Goal: Task Accomplishment & Management: Use online tool/utility

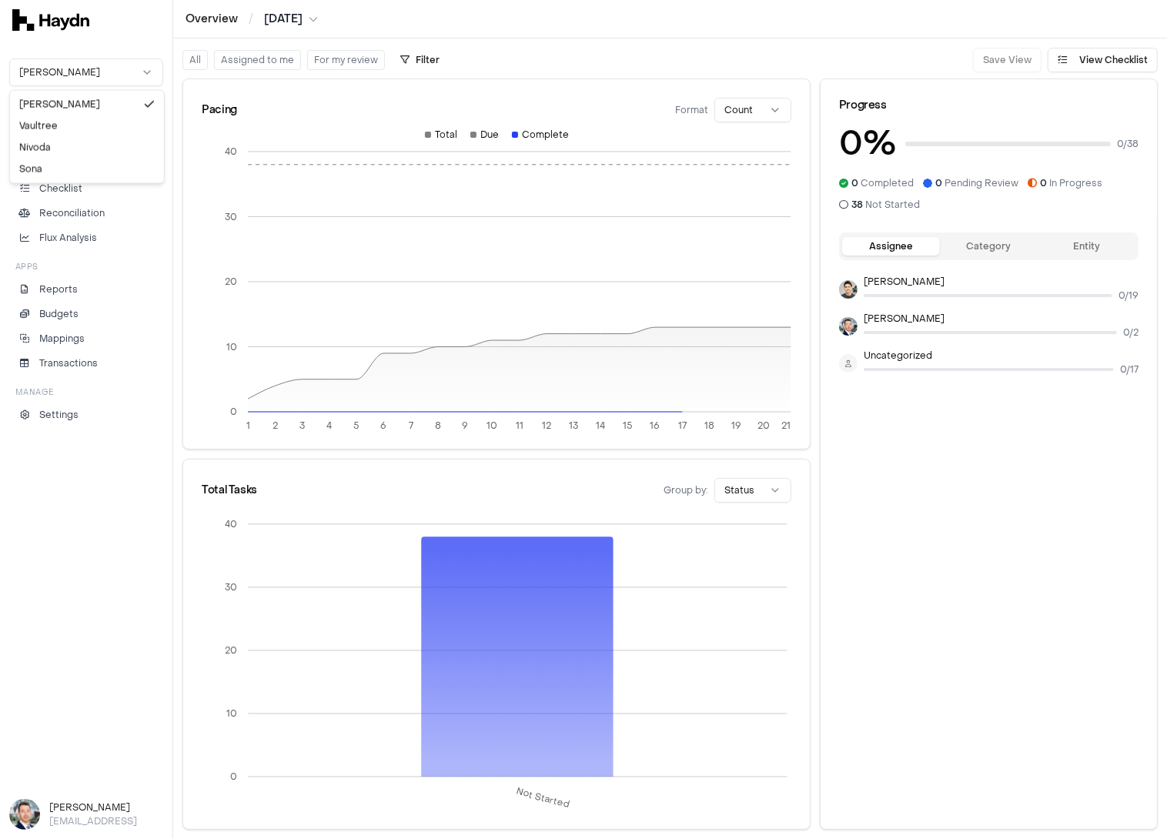
click at [108, 71] on html "Overview / [DATE] [PERSON_NAME] Inbox 2 Close Overview Checklist Reconciliation…" at bounding box center [583, 419] width 1167 height 839
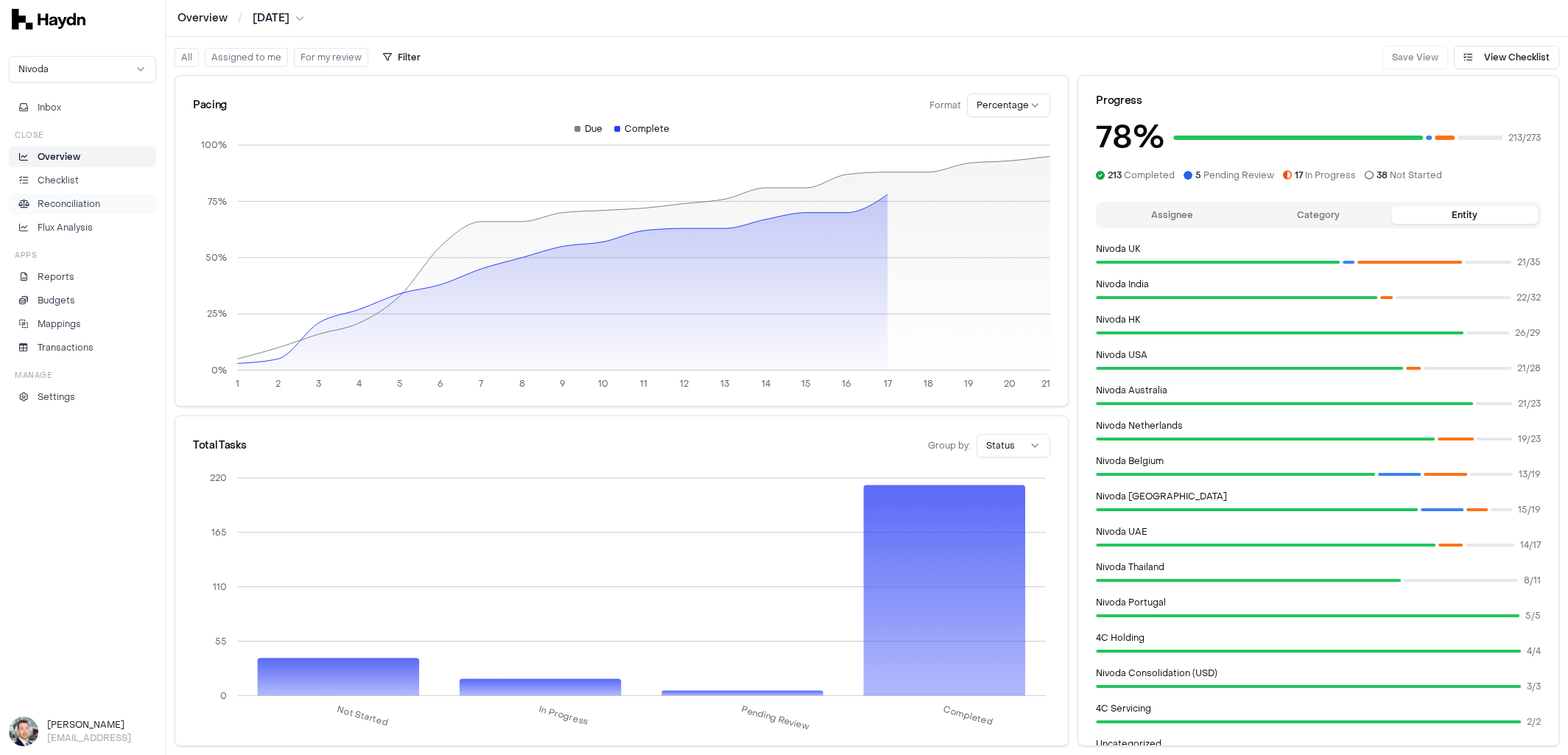
click at [55, 203] on p "Reconciliation" at bounding box center [68, 204] width 62 height 13
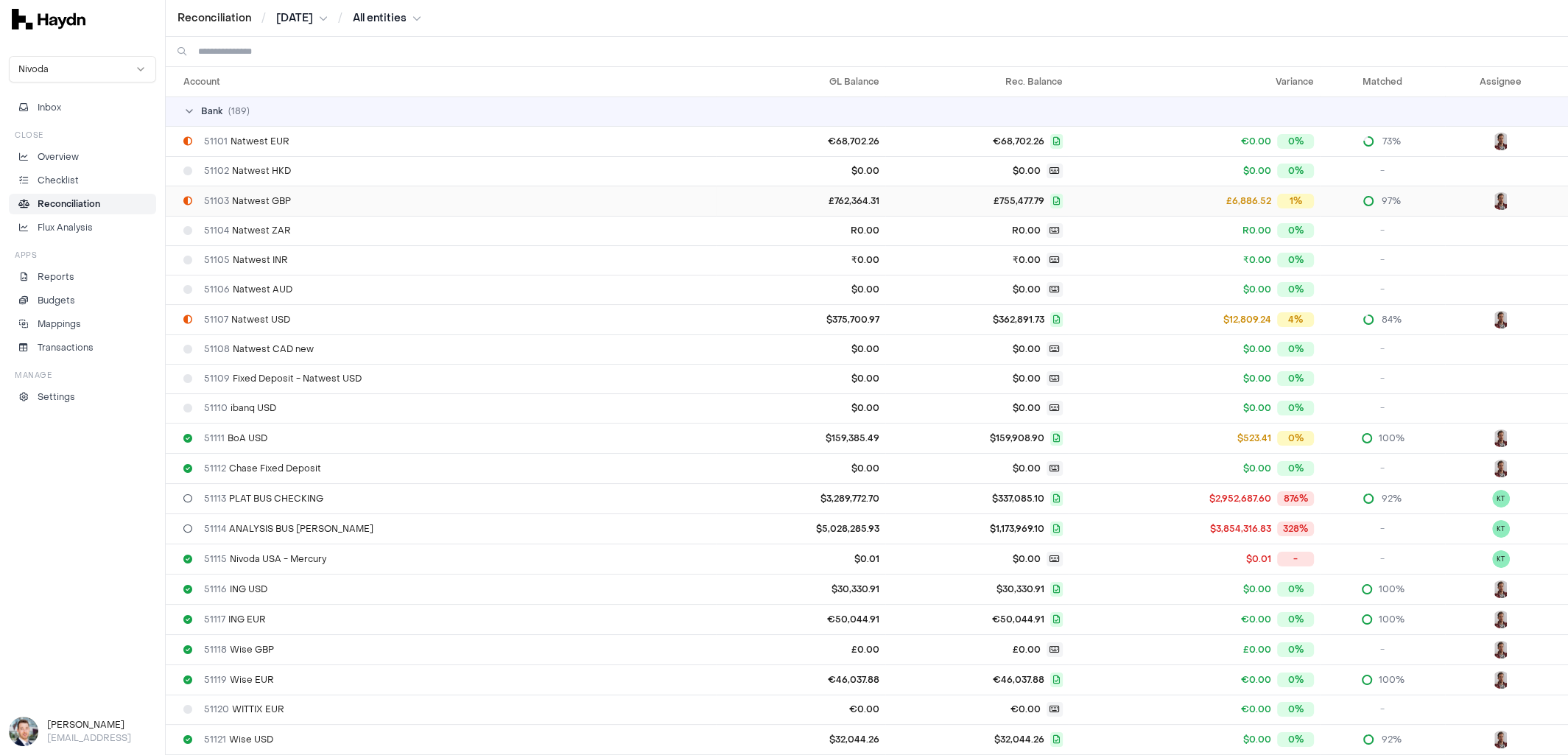
click at [364, 202] on div "51103 Natwest GBP" at bounding box center [447, 201] width 527 height 11
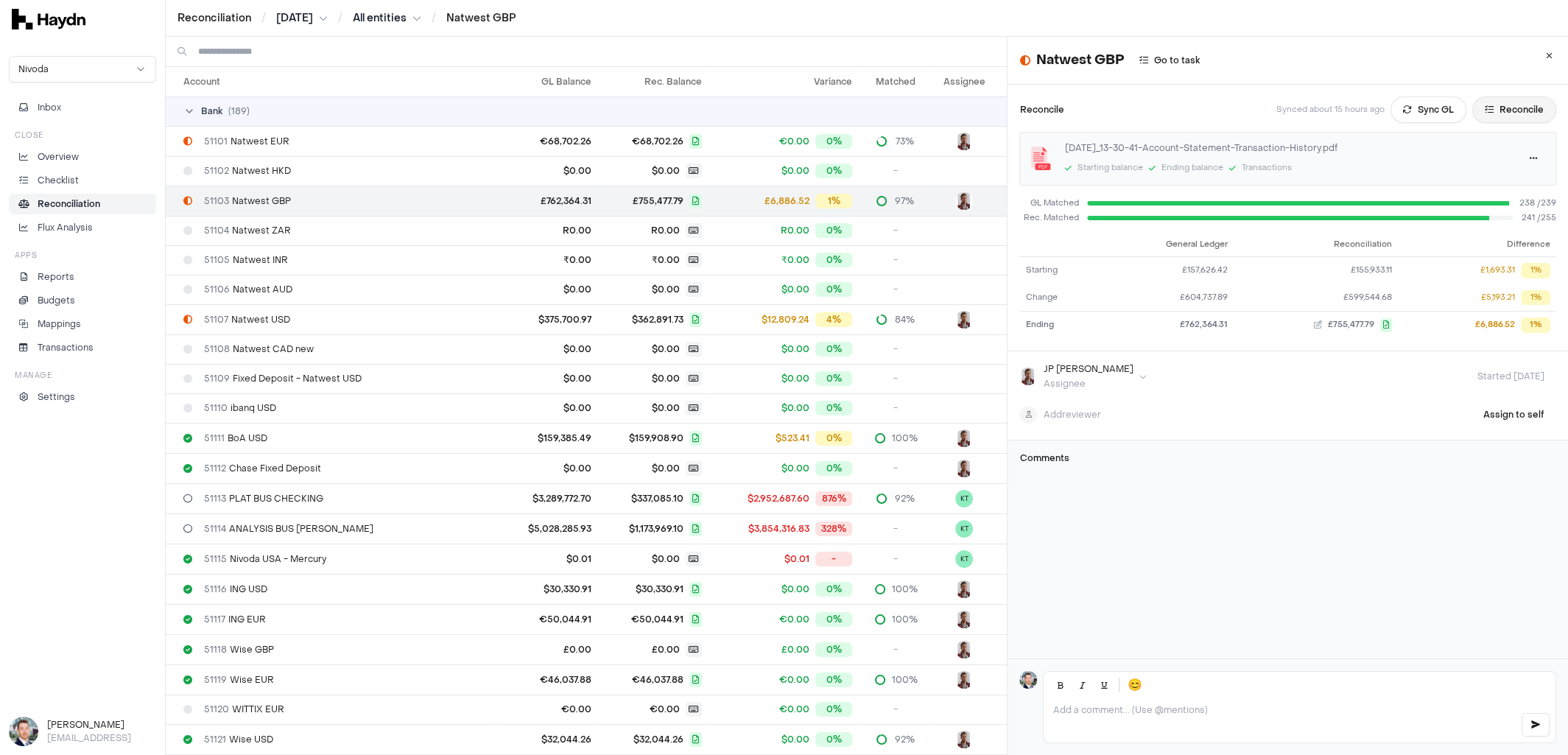
click at [1116, 117] on button "Reconcile" at bounding box center [1514, 110] width 84 height 27
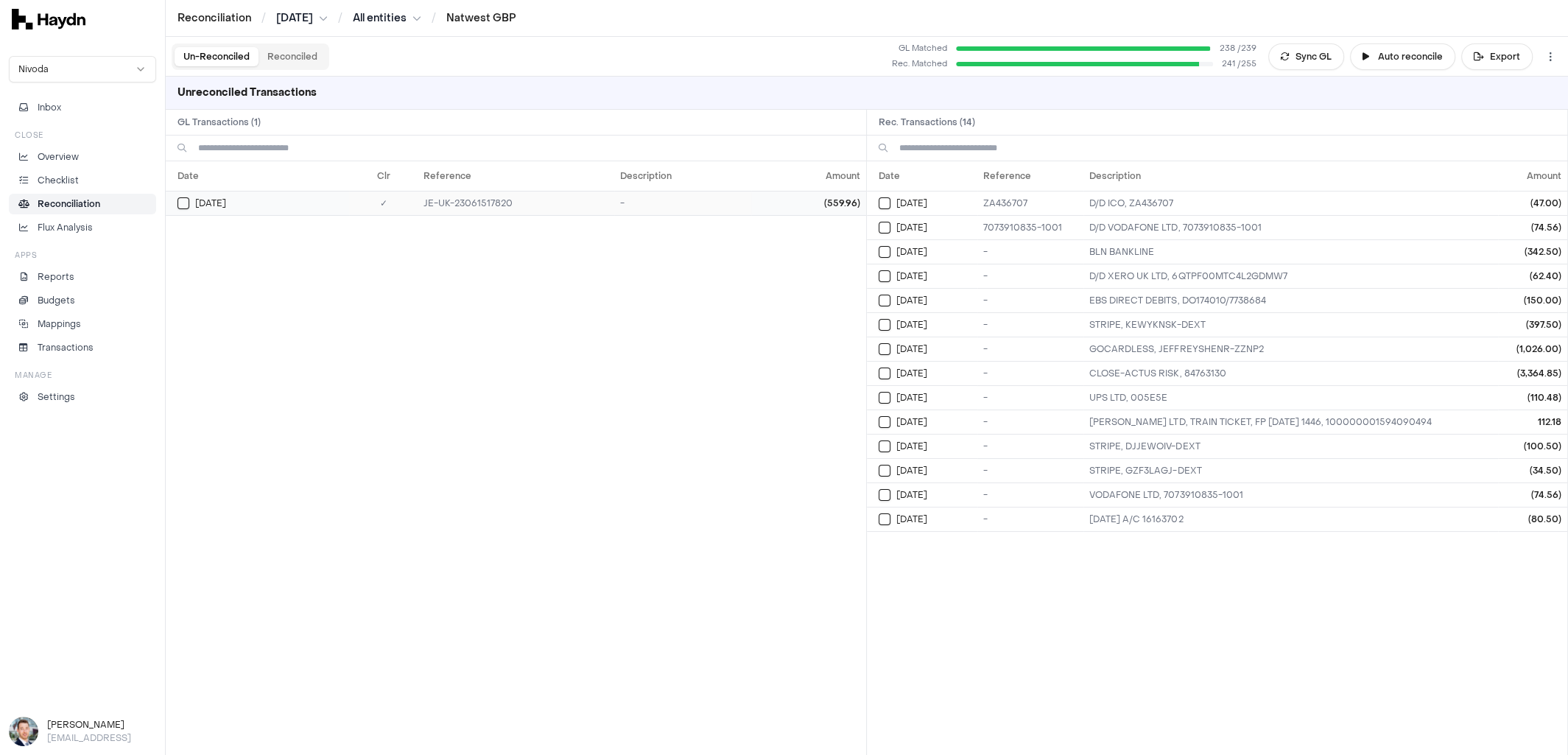
click at [209, 204] on span "[DATE]" at bounding box center [210, 203] width 31 height 11
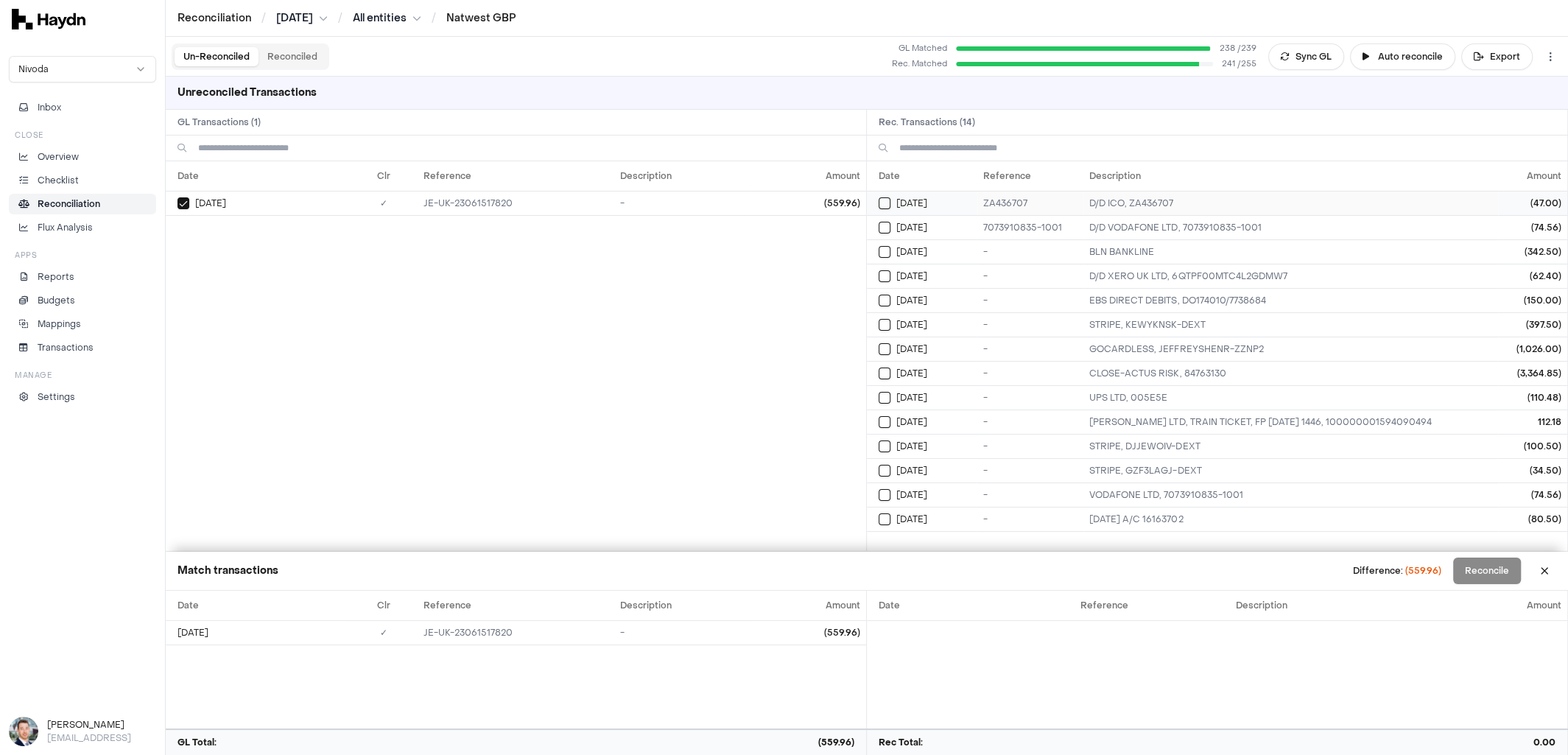
click at [890, 201] on button "Select reconciliation transaction 25944" at bounding box center [885, 203] width 11 height 11
click at [888, 205] on button "Select reconciliation transaction 25944" at bounding box center [885, 203] width 11 height 11
click at [189, 202] on div "[DATE]" at bounding box center [263, 203] width 171 height 11
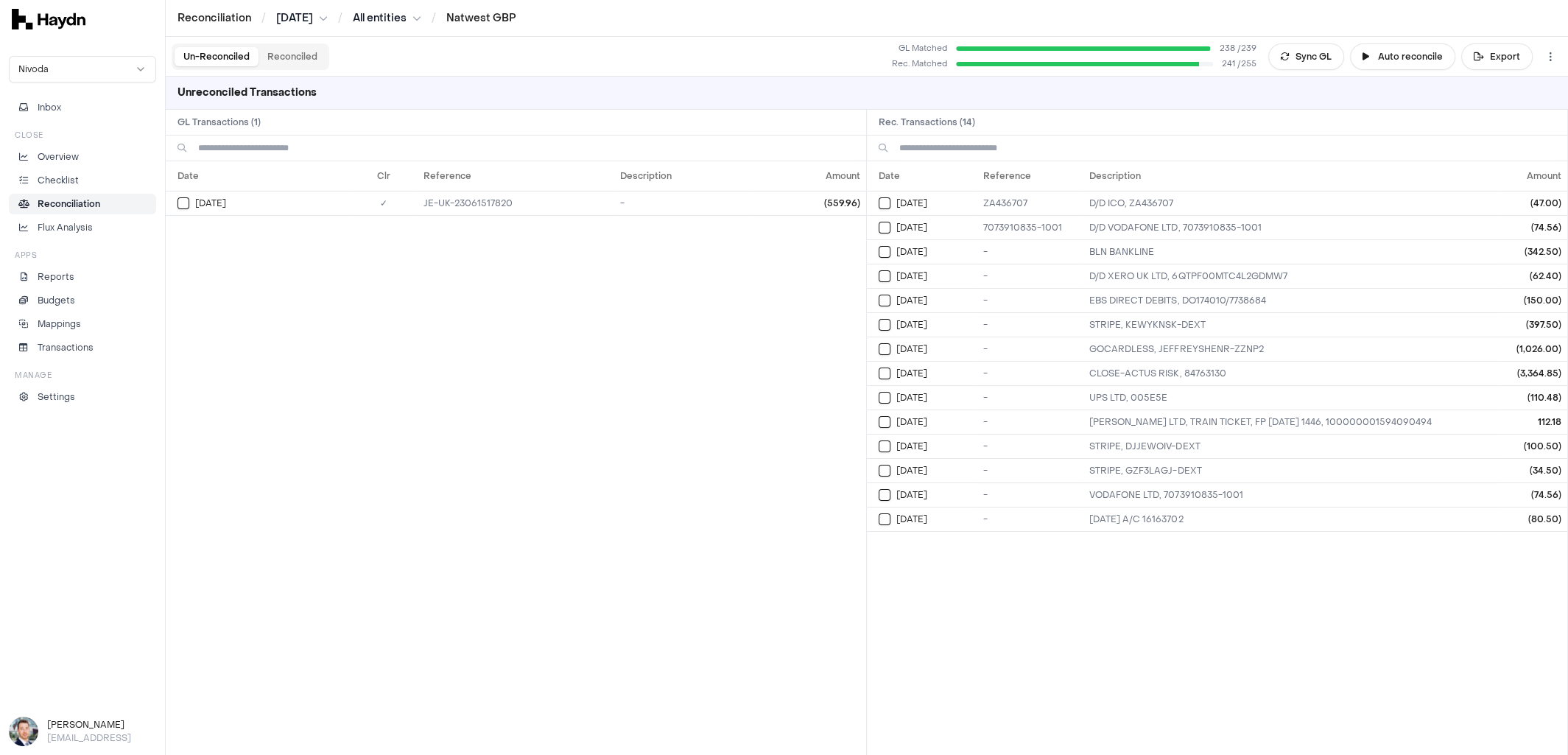
click at [41, 205] on p "Reconciliation" at bounding box center [68, 204] width 62 height 13
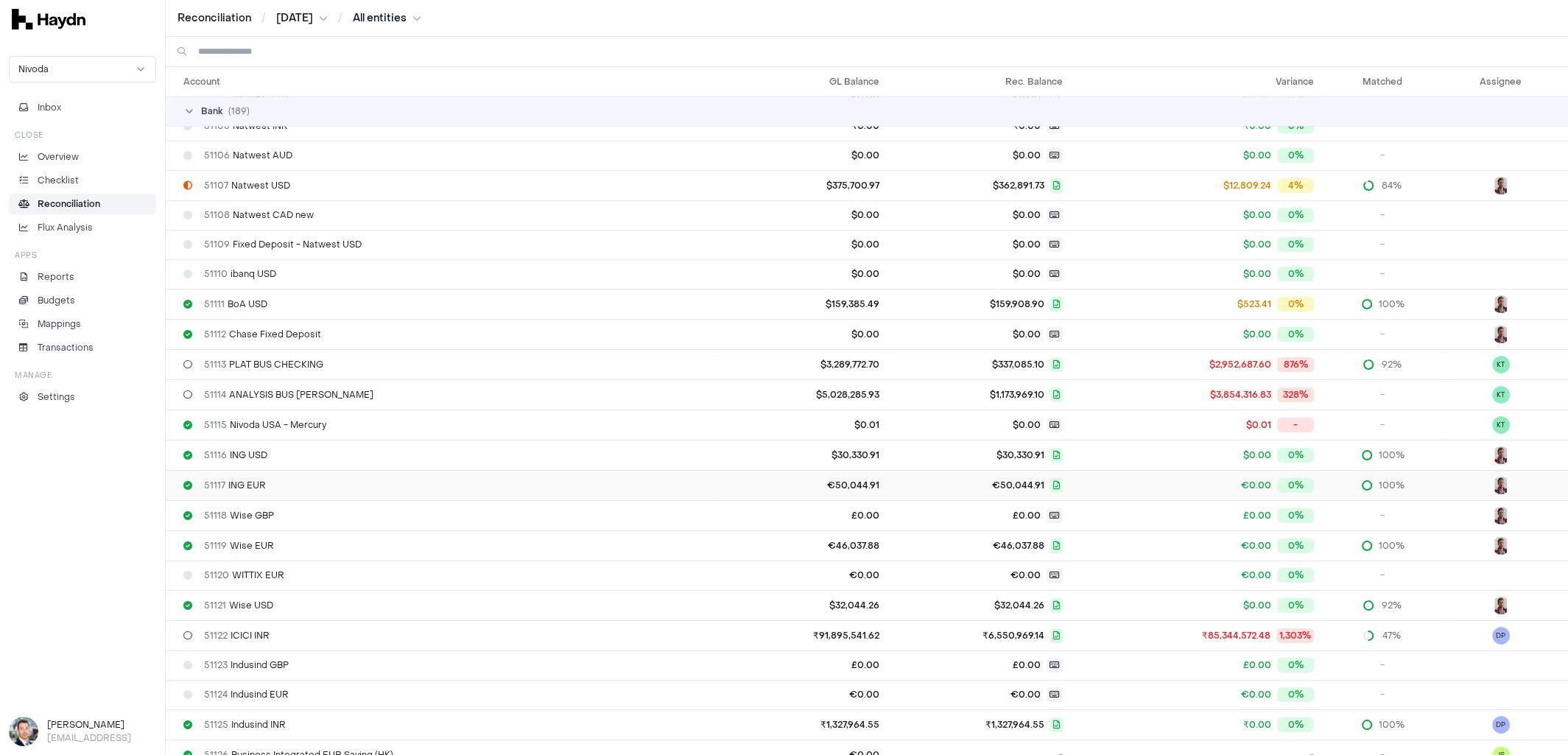
scroll to position [141, 0]
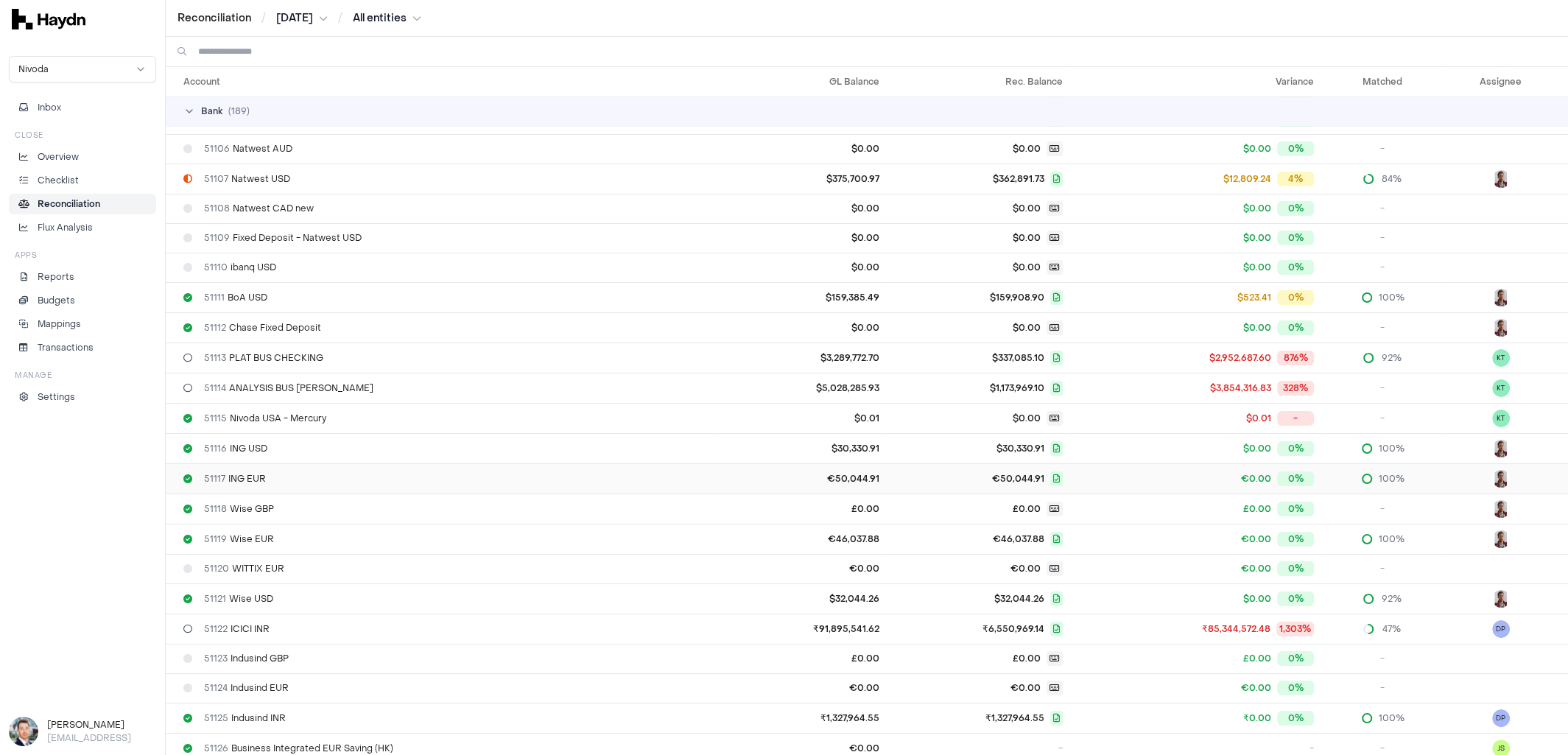
click at [238, 482] on td "51117 ING EUR" at bounding box center [440, 478] width 550 height 31
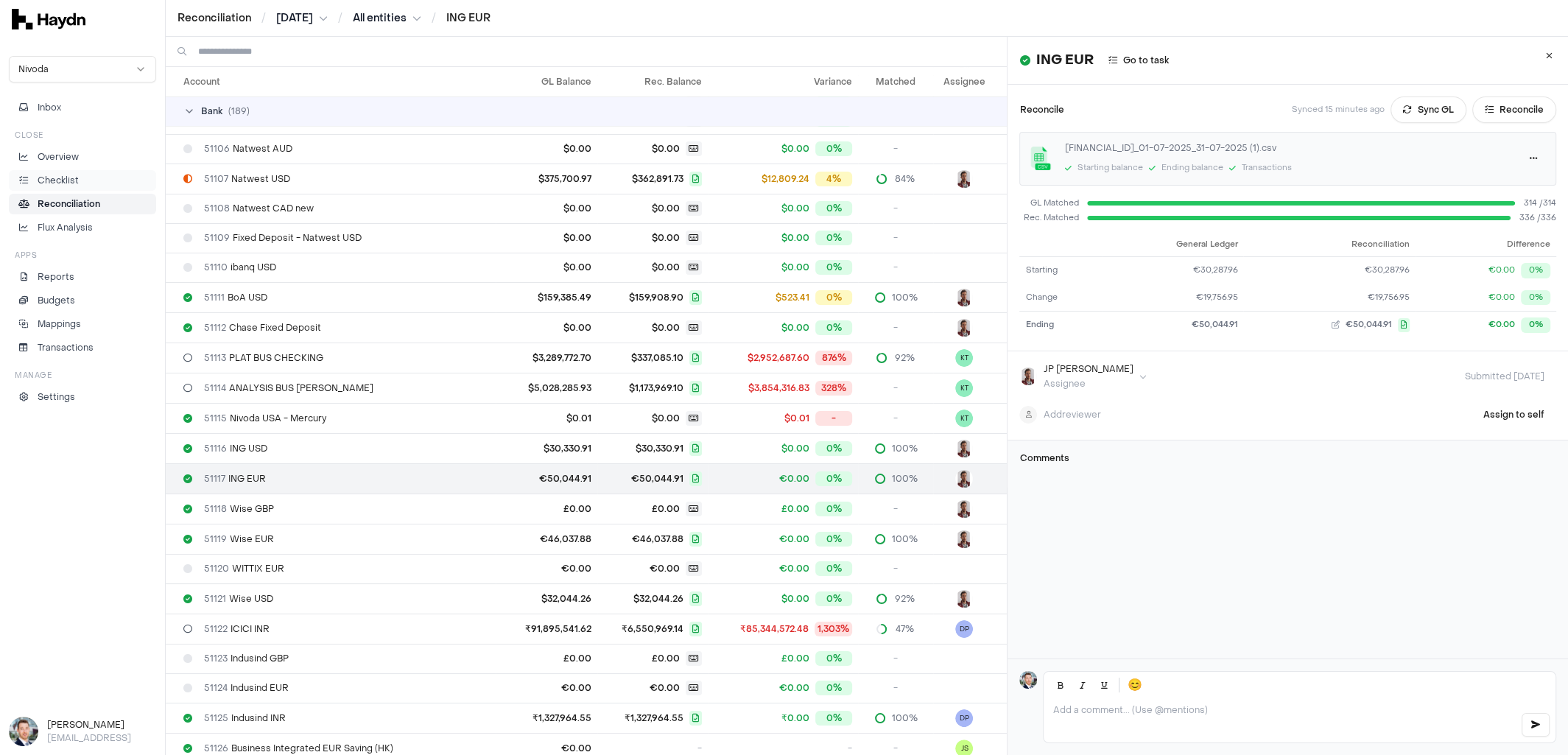
click at [45, 181] on p "Checklist" at bounding box center [57, 181] width 41 height 13
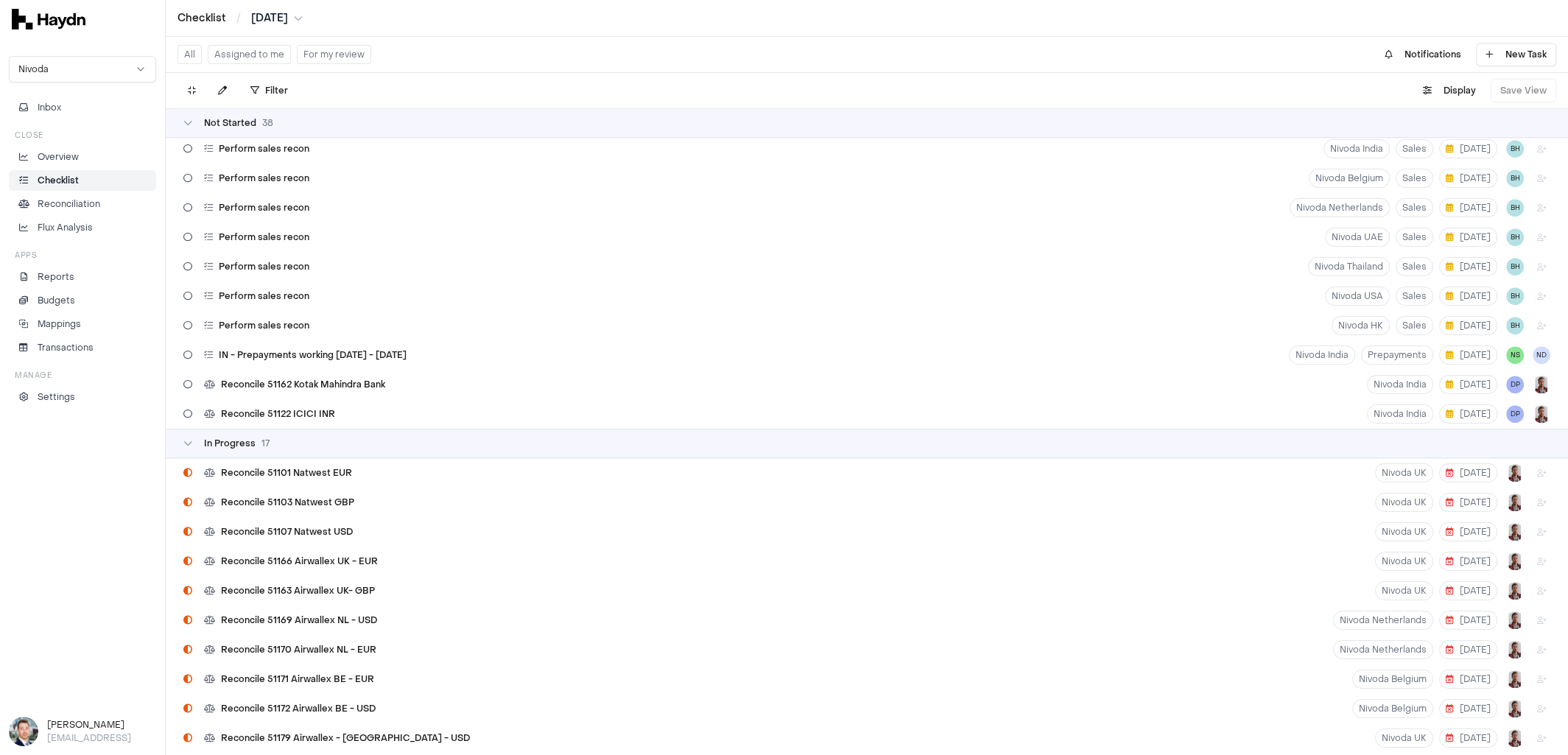
scroll to position [860, 0]
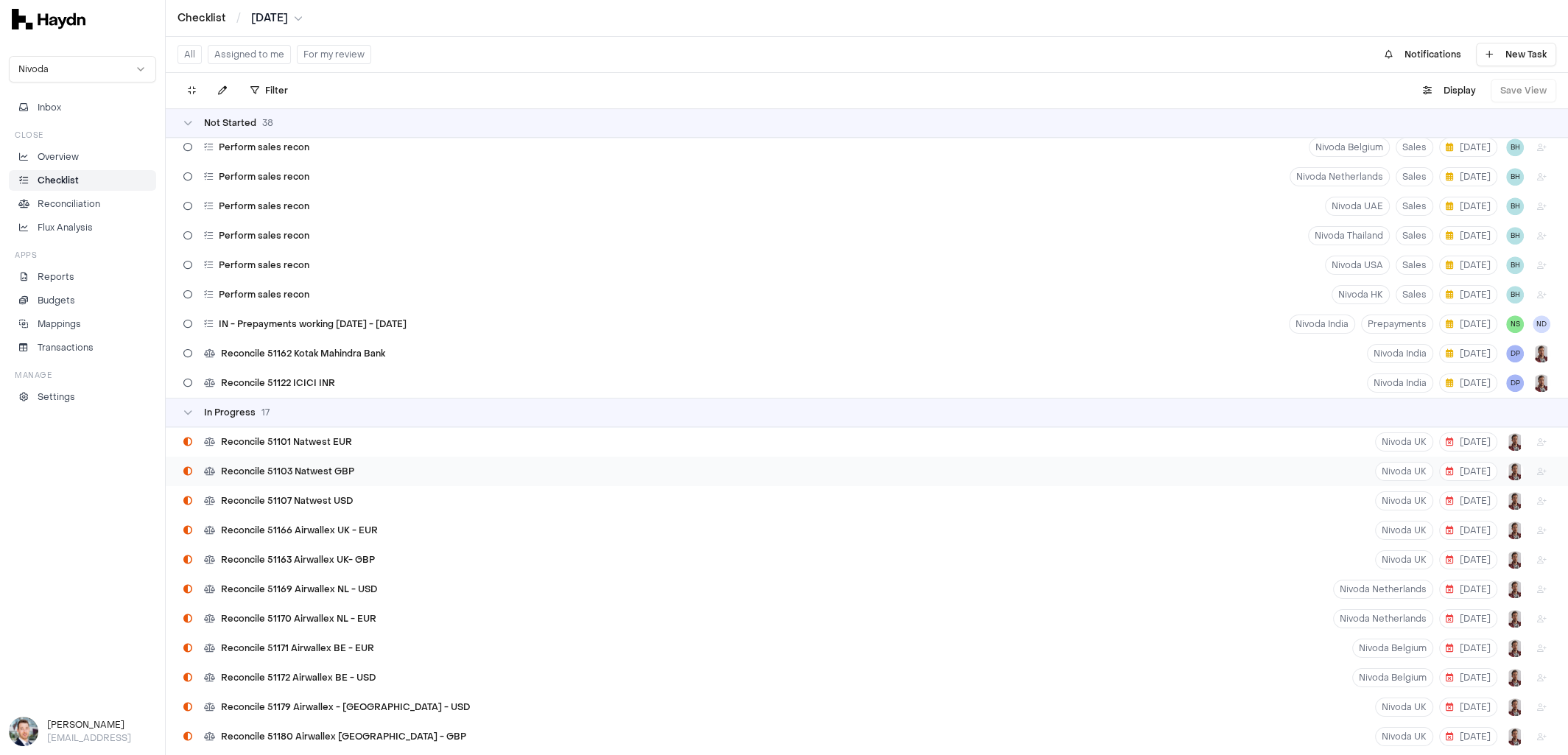
click at [279, 477] on div "Reconcile 51103 Natwest GBP" at bounding box center [269, 471] width 183 height 28
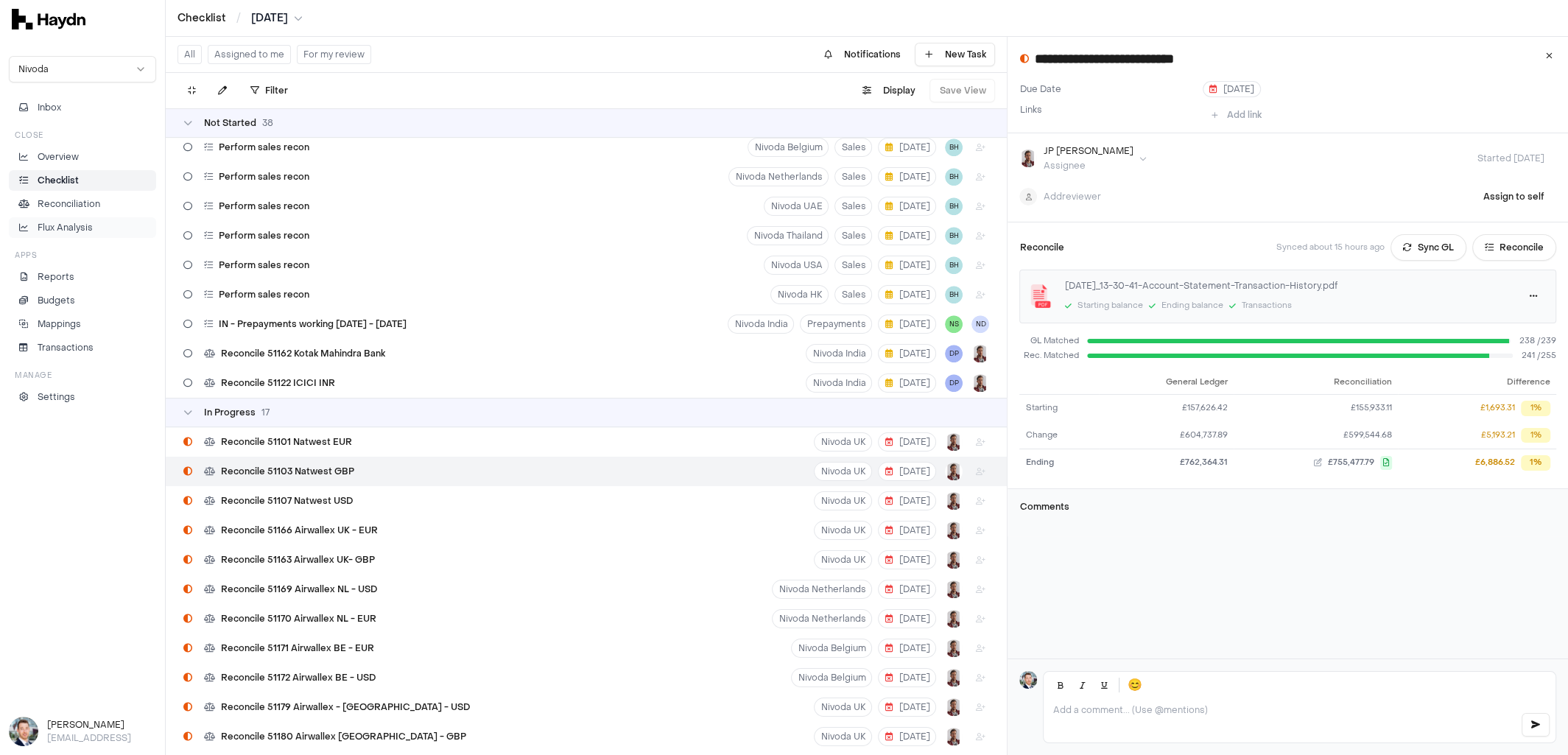
click at [68, 222] on p "Flux Analysis" at bounding box center [65, 228] width 55 height 13
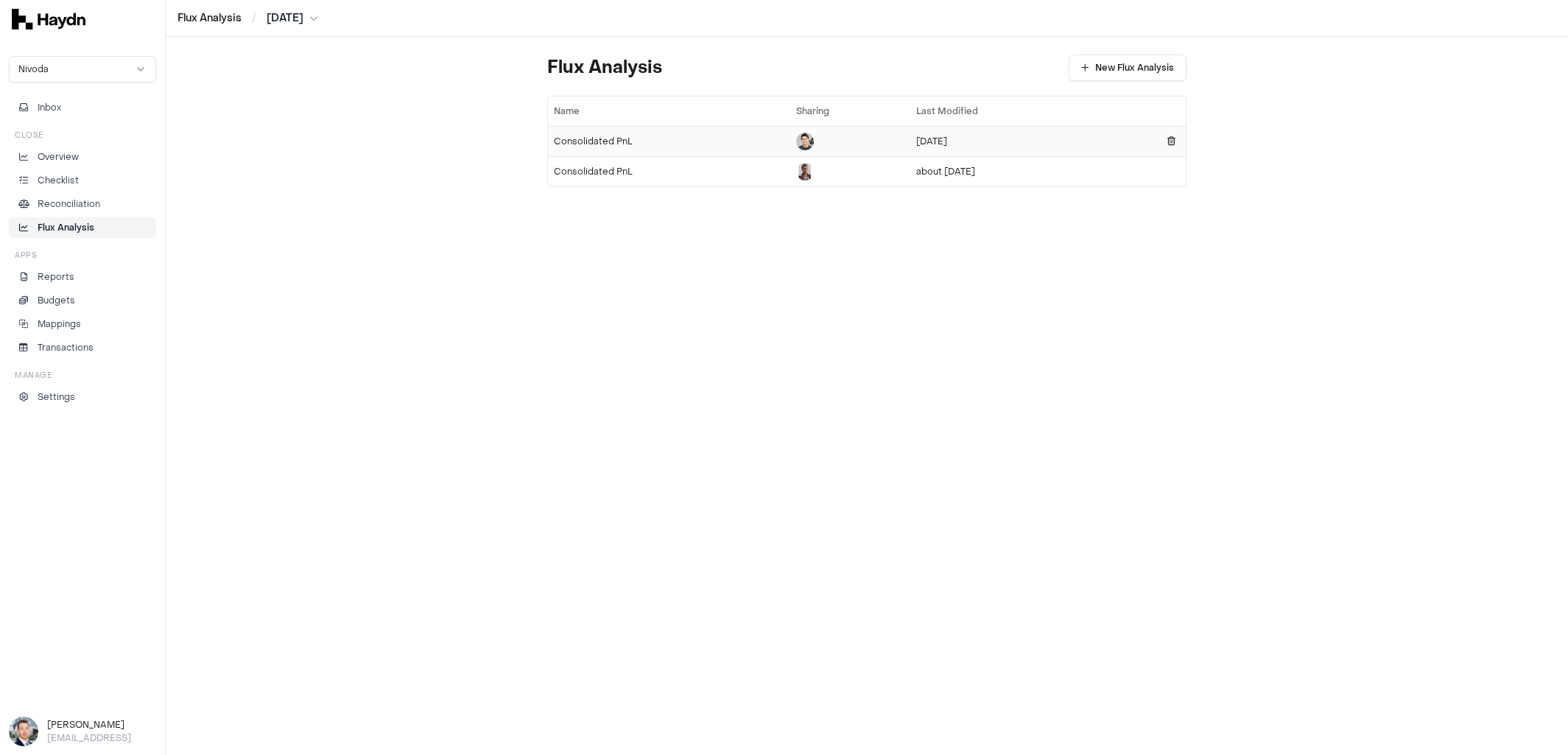
click at [610, 133] on td "Consolidated PnL" at bounding box center [669, 142] width 242 height 31
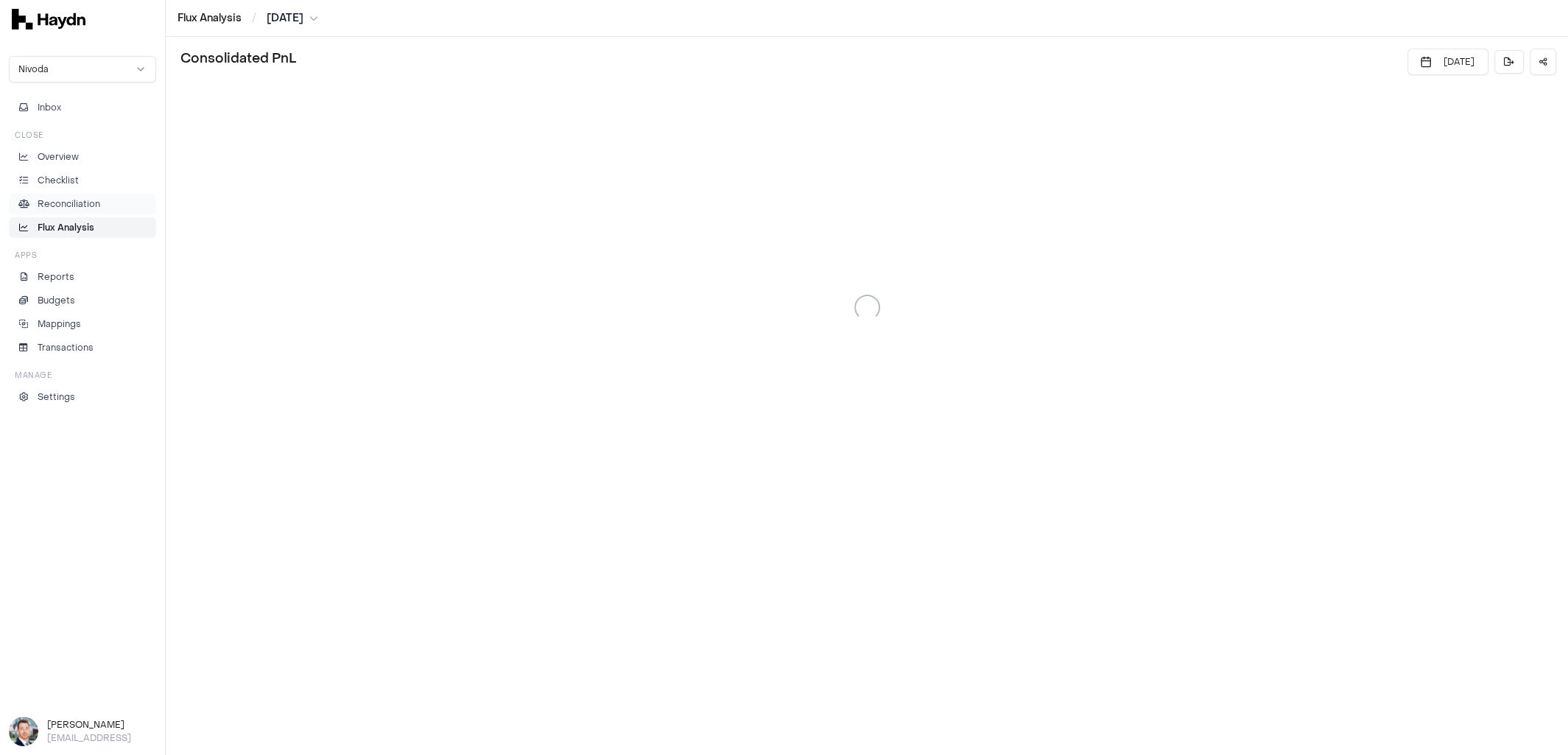
click at [69, 205] on p "Reconciliation" at bounding box center [68, 204] width 62 height 13
